Goal: Find specific page/section: Find specific page/section

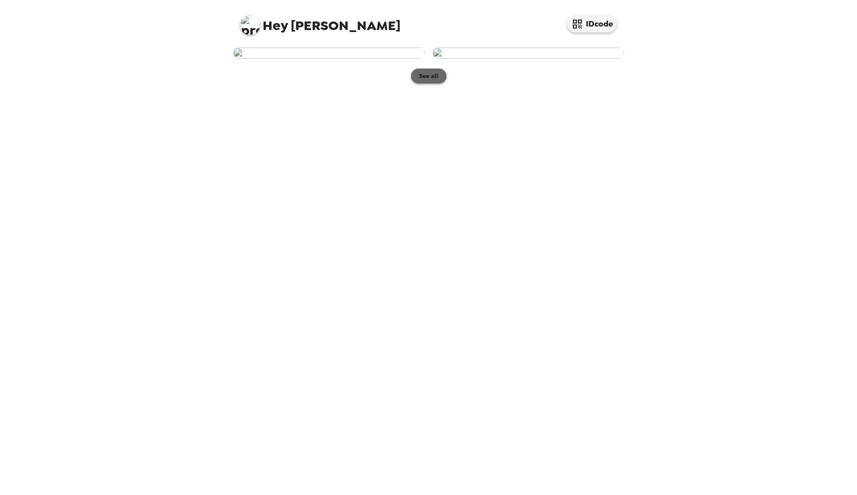
click at [437, 84] on button "See all" at bounding box center [429, 76] width 36 height 15
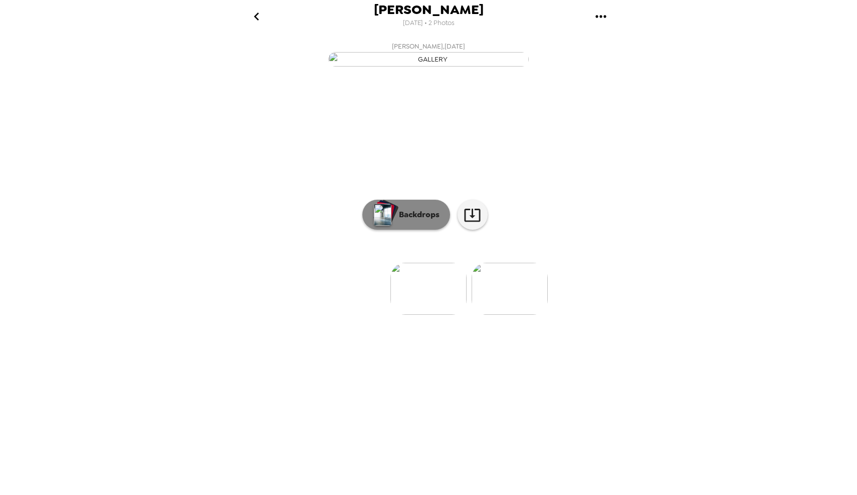
click at [424, 230] on button "Backdrops" at bounding box center [406, 215] width 88 height 30
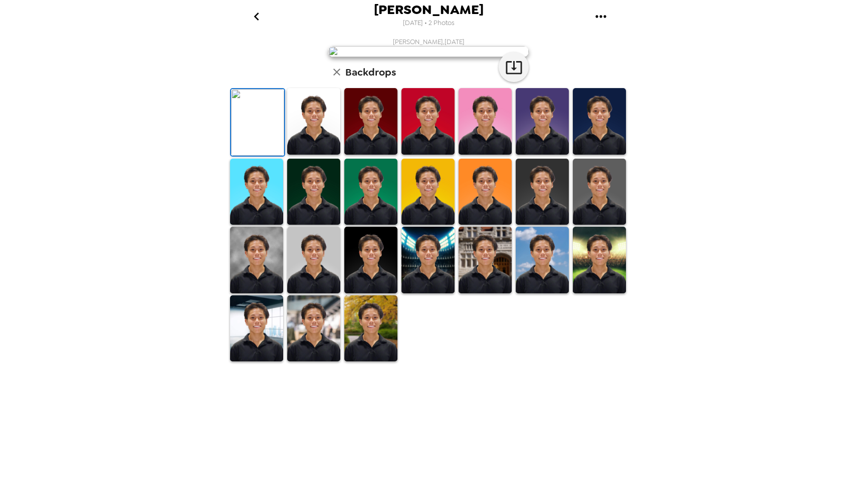
click at [326, 155] on img at bounding box center [313, 121] width 53 height 67
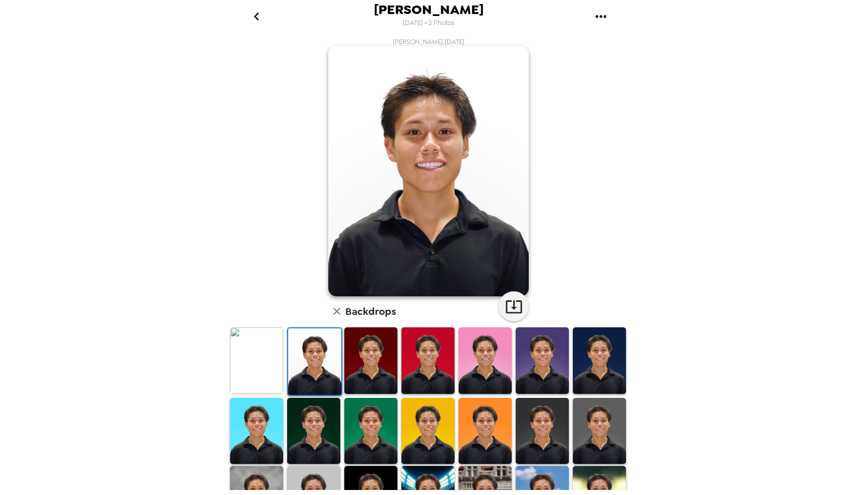
click at [377, 365] on img at bounding box center [370, 361] width 53 height 67
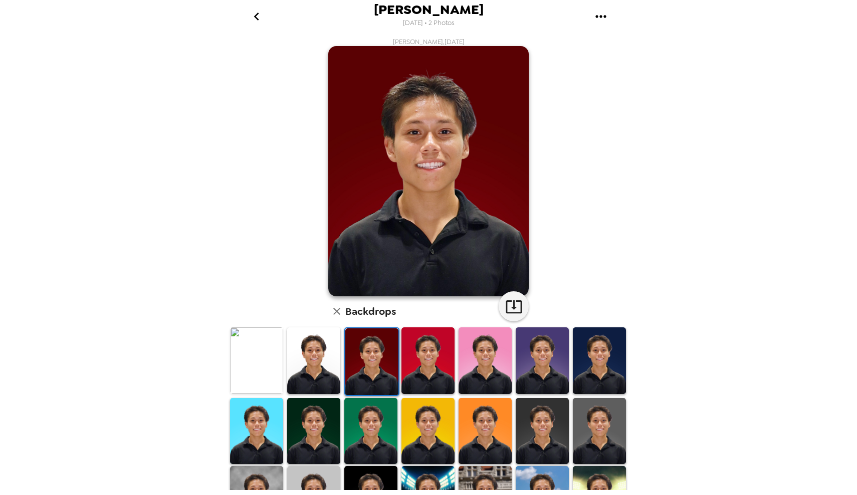
click at [549, 428] on img at bounding box center [541, 431] width 53 height 67
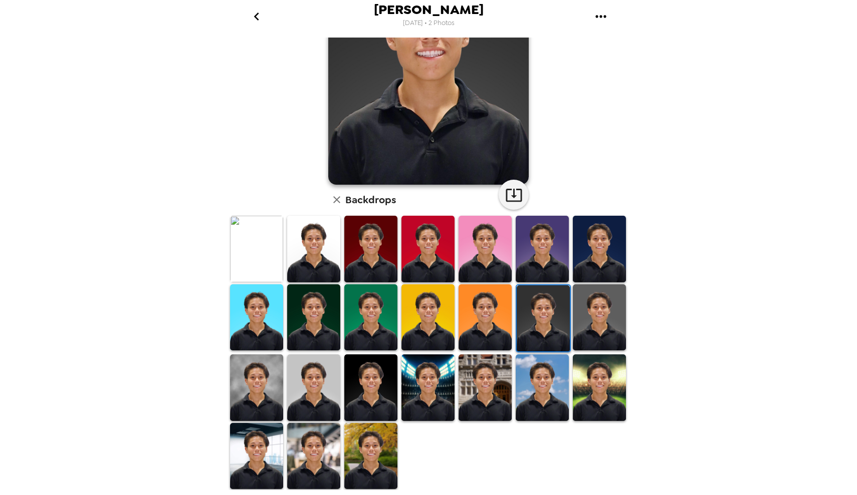
click at [250, 466] on img at bounding box center [256, 456] width 53 height 67
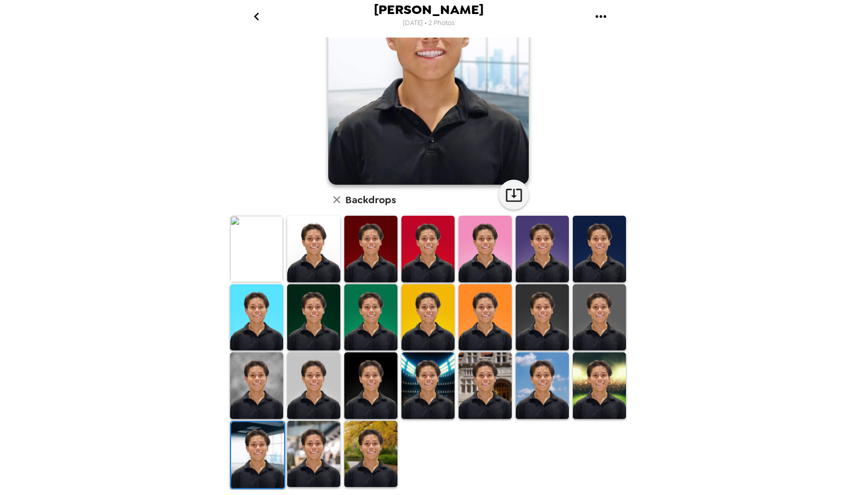
click at [298, 461] on img at bounding box center [313, 454] width 53 height 67
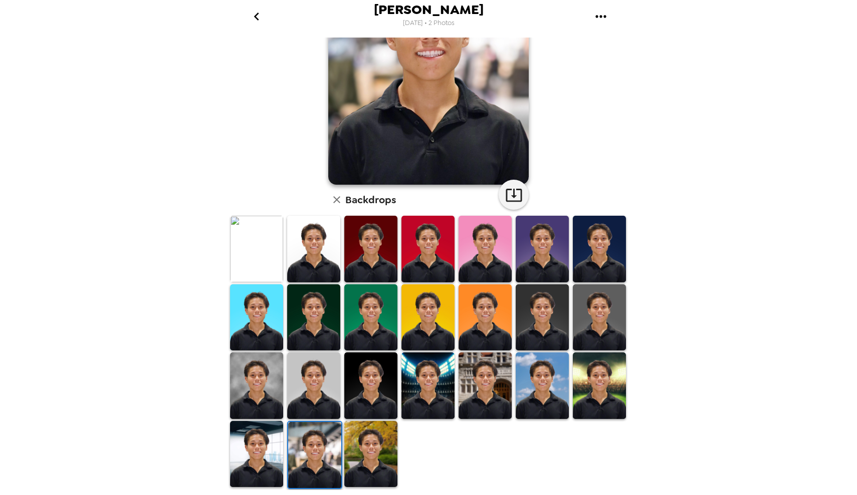
scroll to position [112, 0]
click at [310, 442] on img at bounding box center [314, 455] width 53 height 67
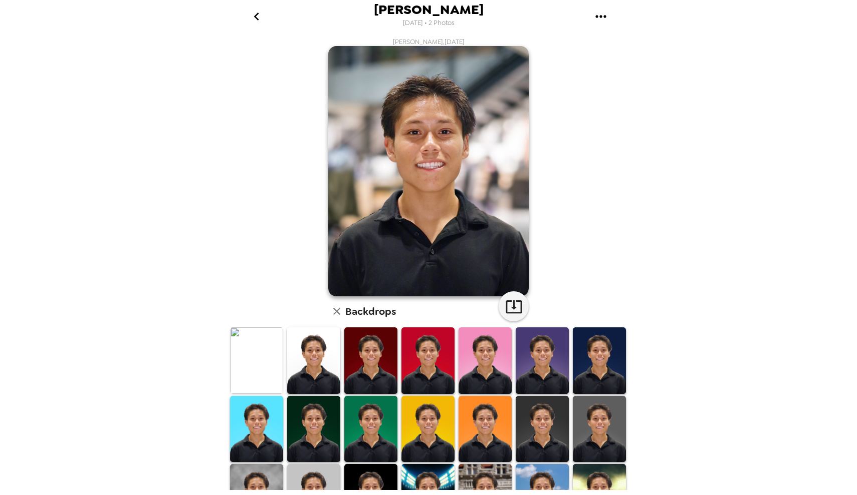
scroll to position [0, 0]
click at [516, 306] on icon "button" at bounding box center [514, 307] width 18 height 18
click at [316, 374] on img at bounding box center [313, 361] width 53 height 67
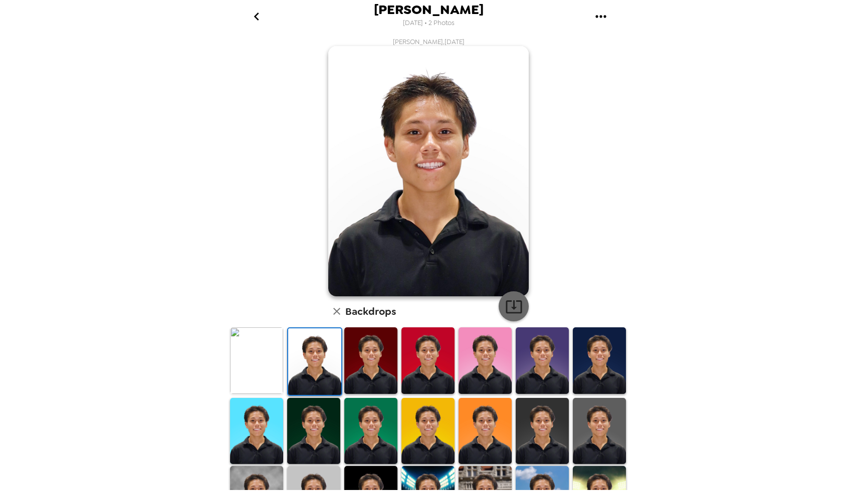
click at [512, 311] on icon "button" at bounding box center [514, 307] width 18 height 18
click at [253, 18] on icon "go back" at bounding box center [256, 17] width 16 height 16
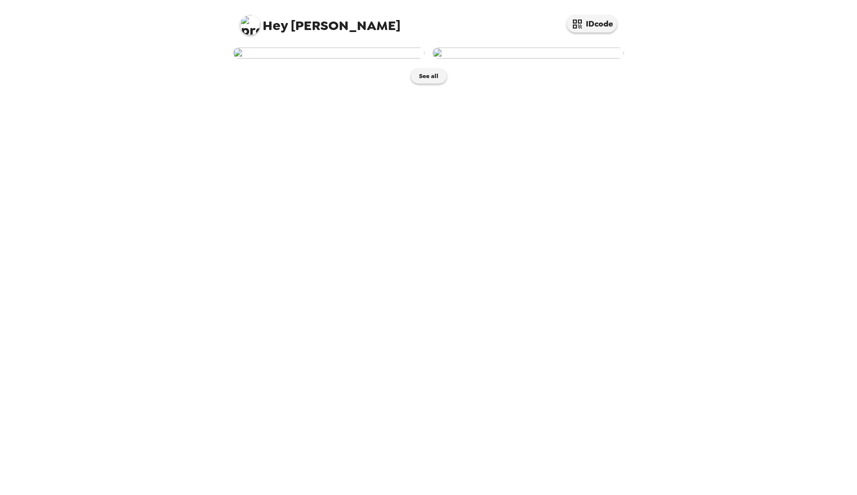
click at [521, 59] on img at bounding box center [527, 53] width 191 height 11
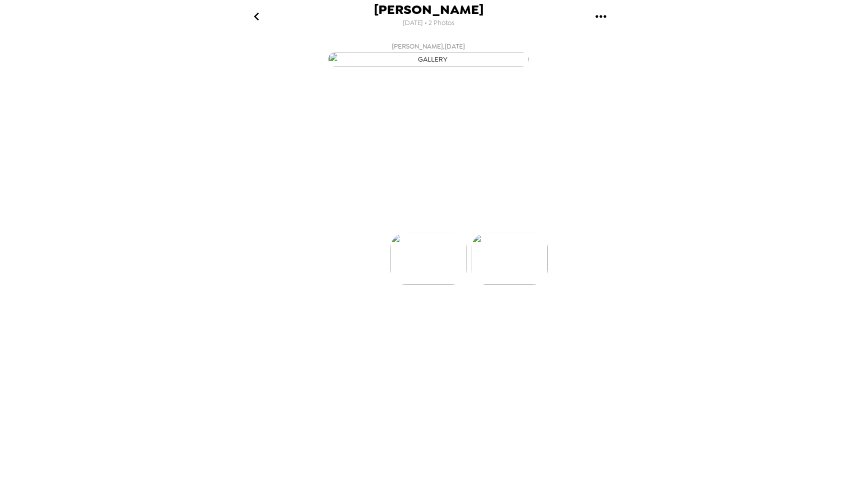
scroll to position [0, 80]
click at [448, 315] on img at bounding box center [429, 289] width 76 height 52
click at [437, 315] on img at bounding box center [429, 289] width 76 height 52
click at [370, 315] on img at bounding box center [348, 289] width 76 height 52
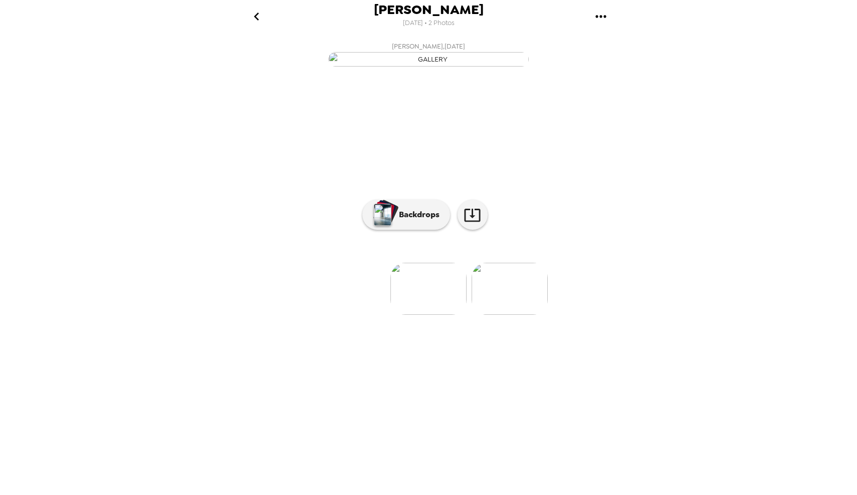
click at [500, 315] on img at bounding box center [509, 289] width 76 height 52
